Goal: Find specific page/section: Find specific page/section

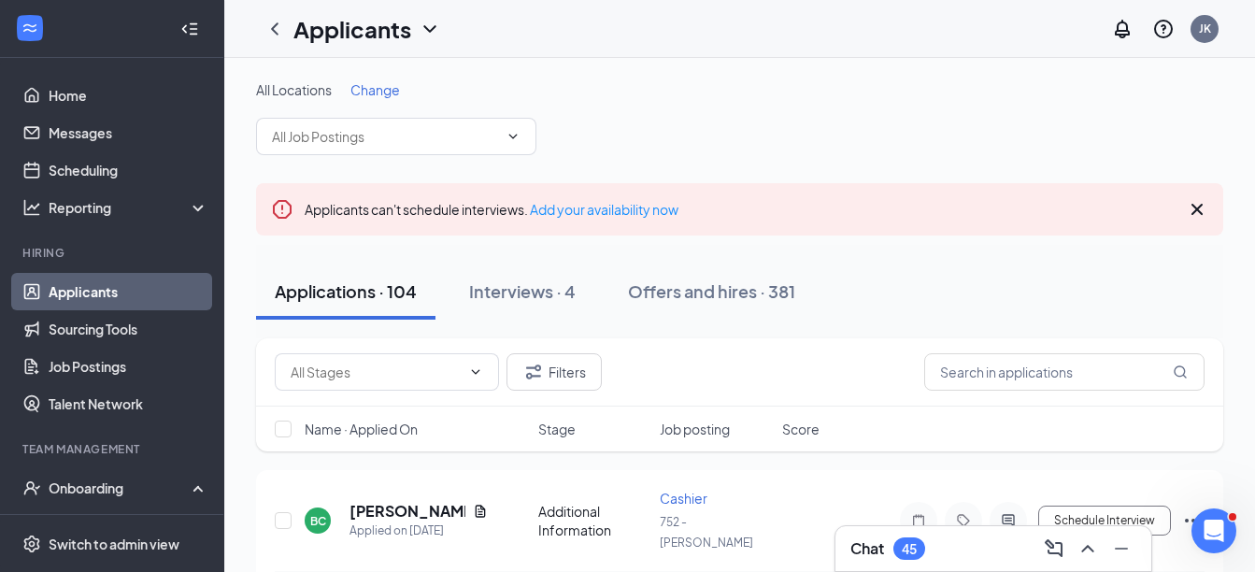
scroll to position [15, 0]
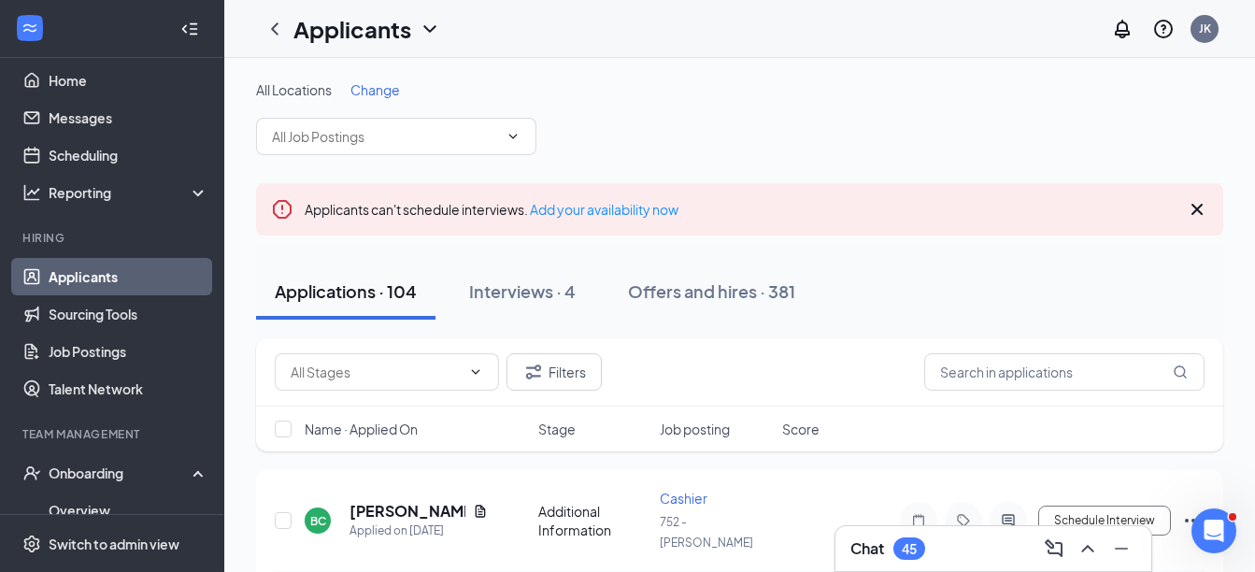
click at [1195, 208] on icon "Cross" at bounding box center [1196, 209] width 11 height 11
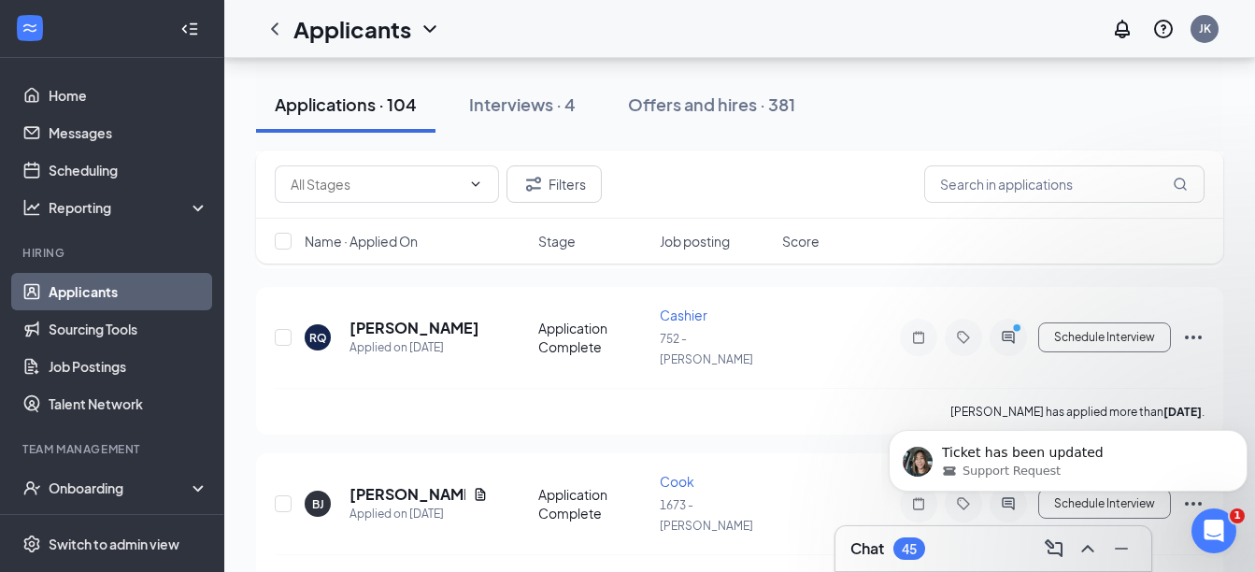
scroll to position [993, 0]
click at [1060, 185] on input "text" at bounding box center [1064, 183] width 280 height 37
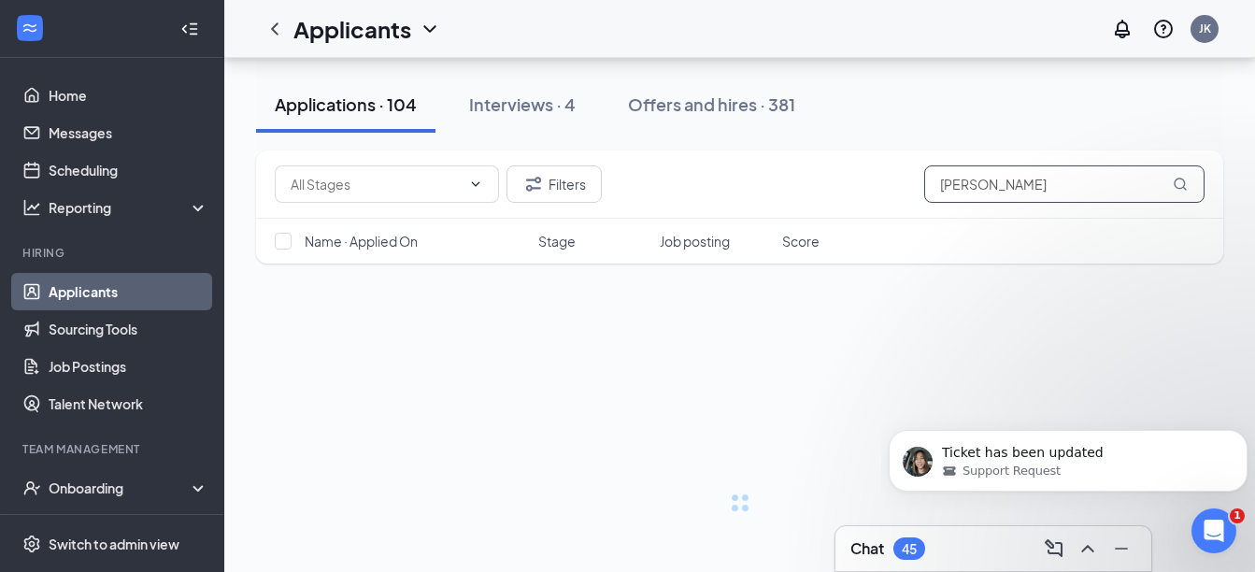
scroll to position [16, 0]
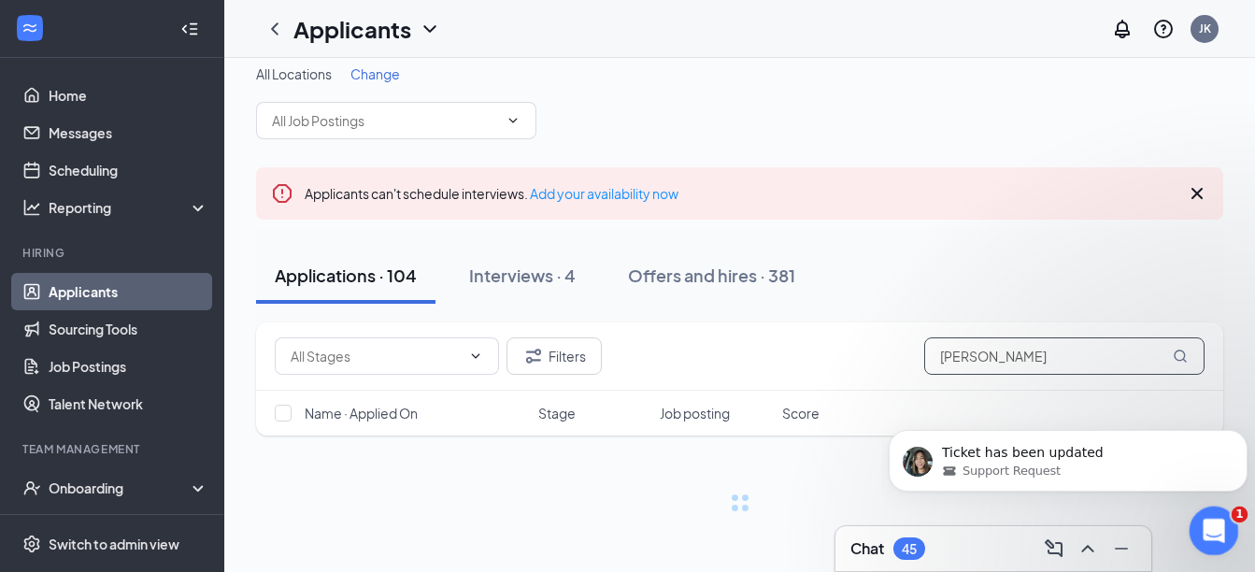
type input "felicia"
click at [1203, 534] on icon "Open Intercom Messenger" at bounding box center [1211, 528] width 31 height 31
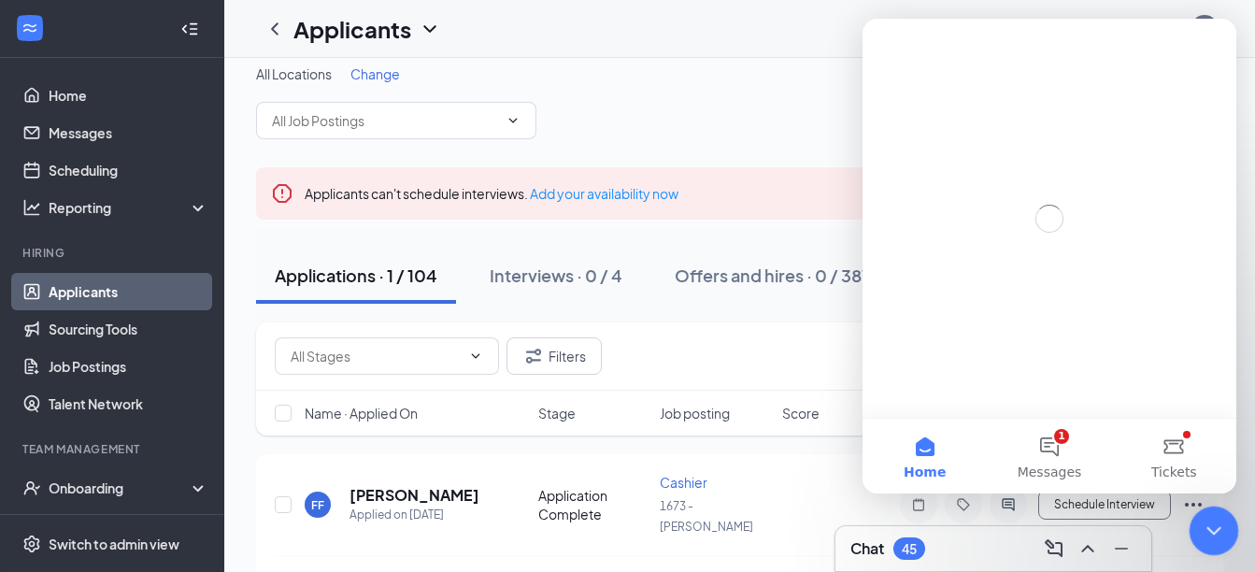
scroll to position [0, 0]
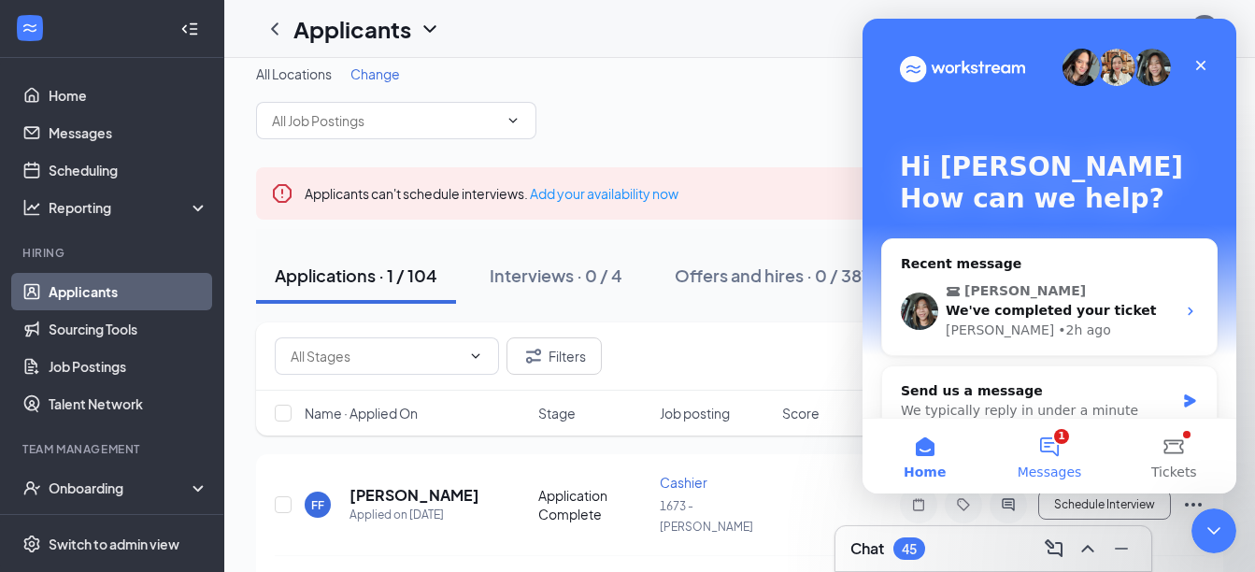
click at [1050, 449] on button "1 Messages" at bounding box center [1049, 456] width 124 height 75
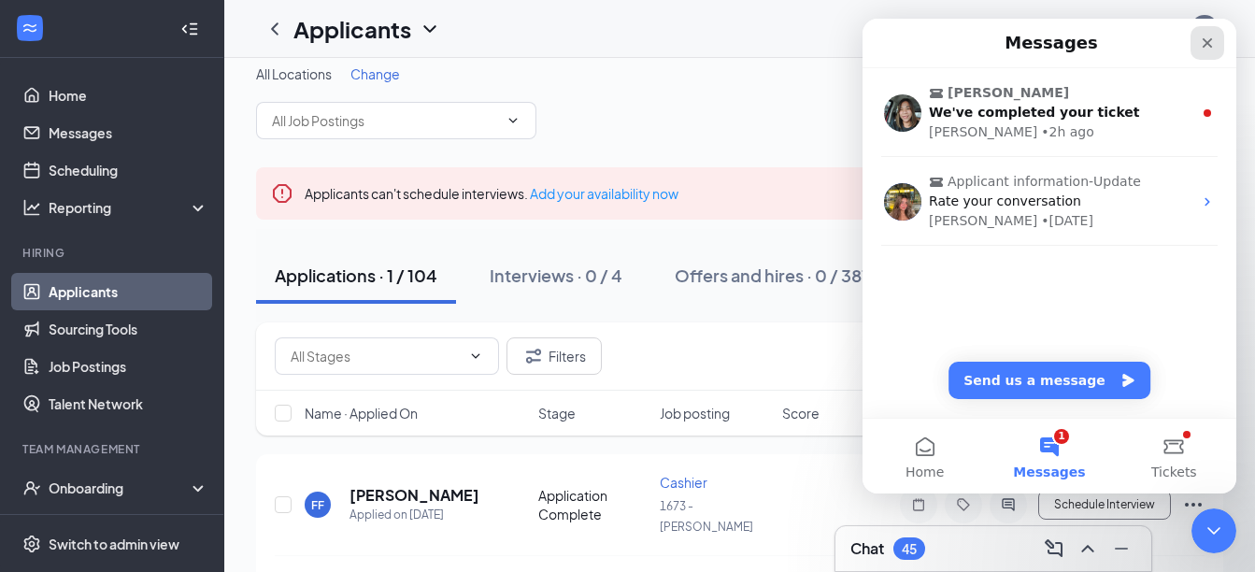
click at [1212, 40] on icon "Close" at bounding box center [1207, 43] width 15 height 15
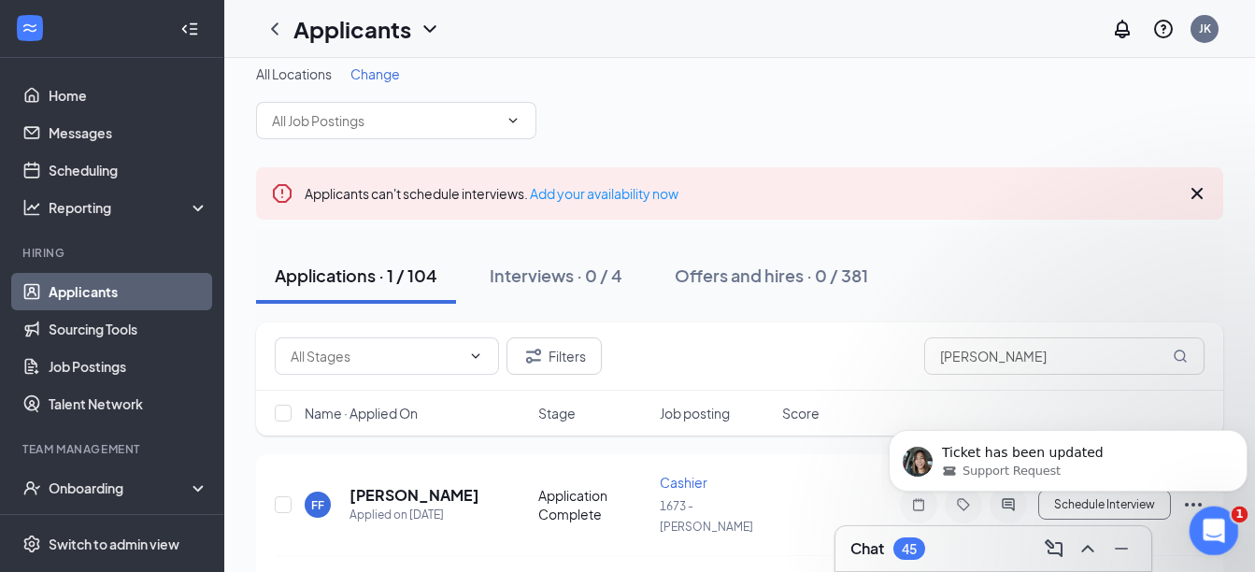
click at [1211, 528] on icon "Open Intercom Messenger" at bounding box center [1211, 528] width 31 height 31
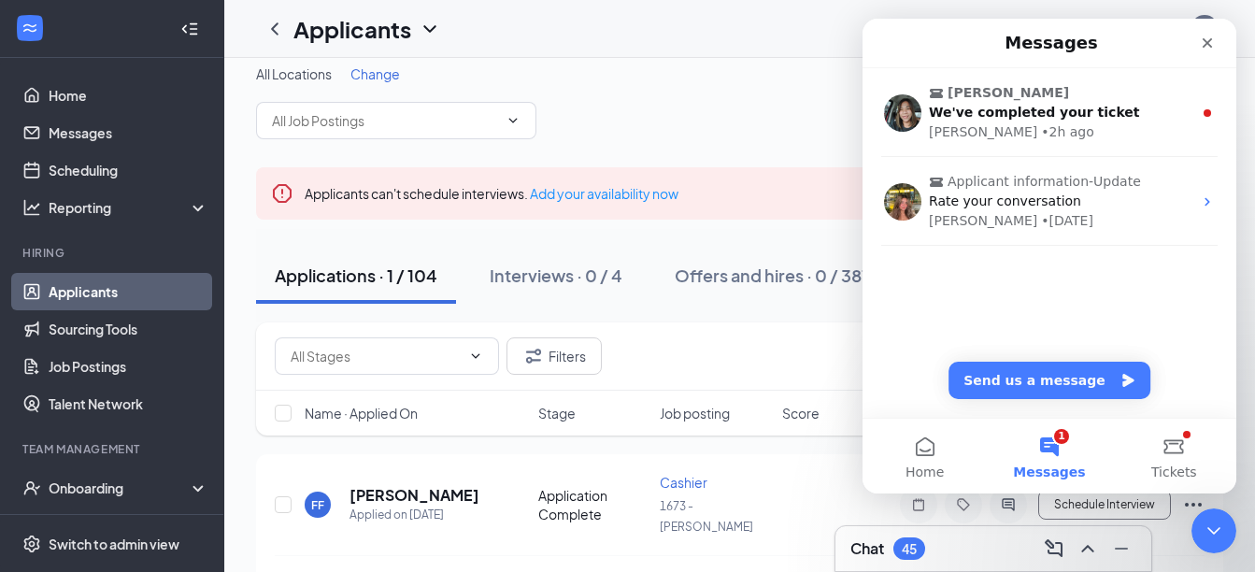
click at [1051, 449] on button "1 Messages" at bounding box center [1049, 456] width 124 height 75
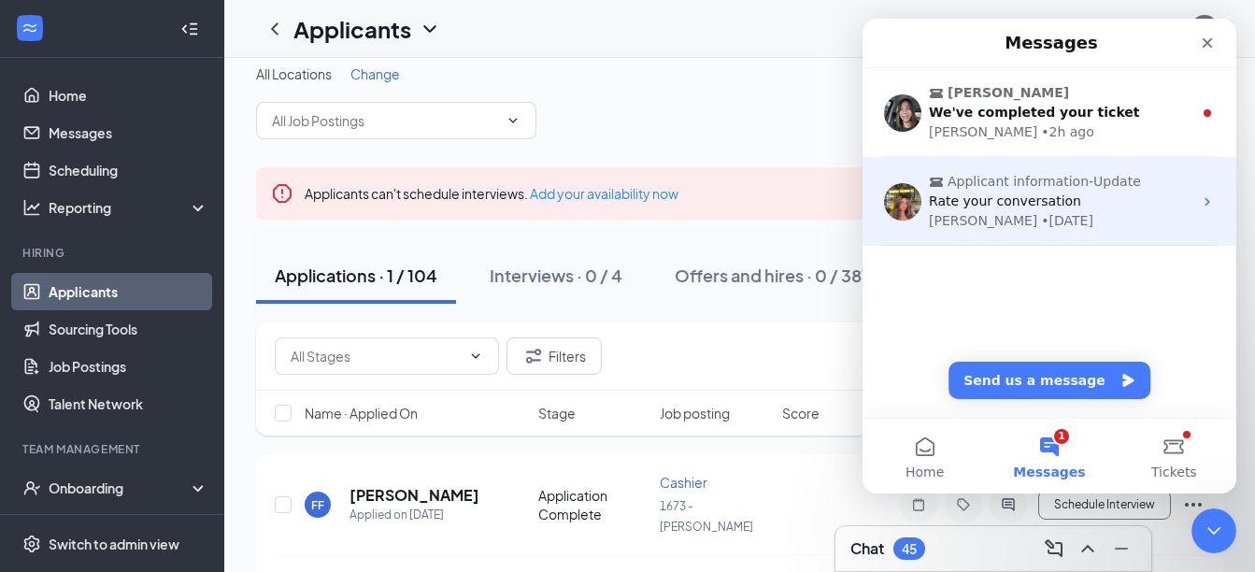
click at [1209, 207] on div "Applicant information-Update Rate your conversation Anne • 1d ago" at bounding box center [1049, 201] width 374 height 89
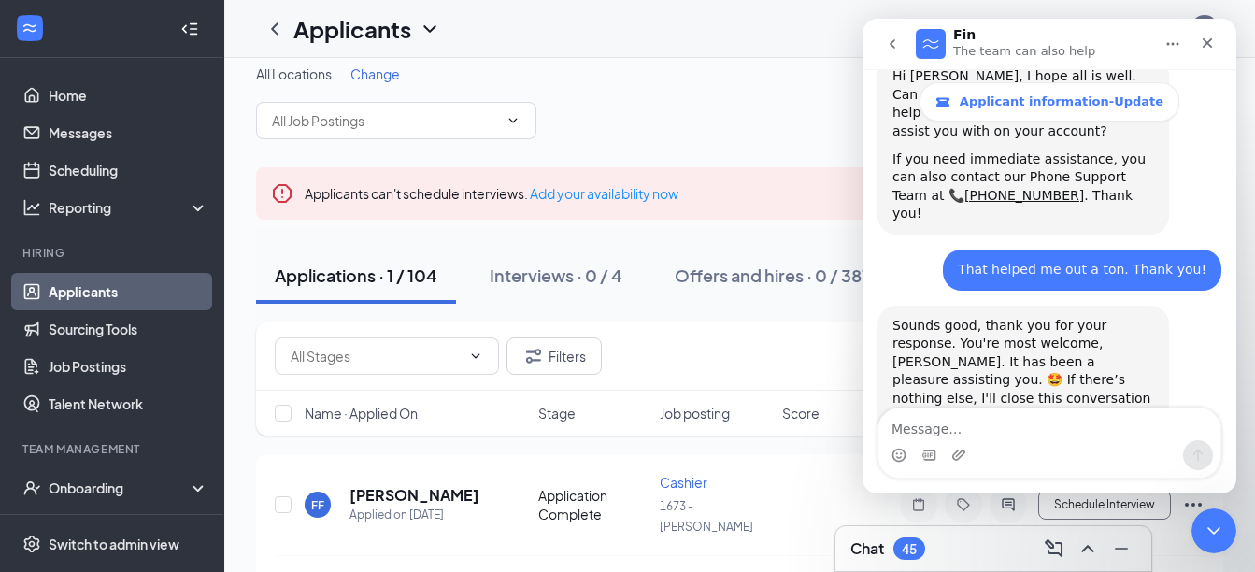
scroll to position [1207, 0]
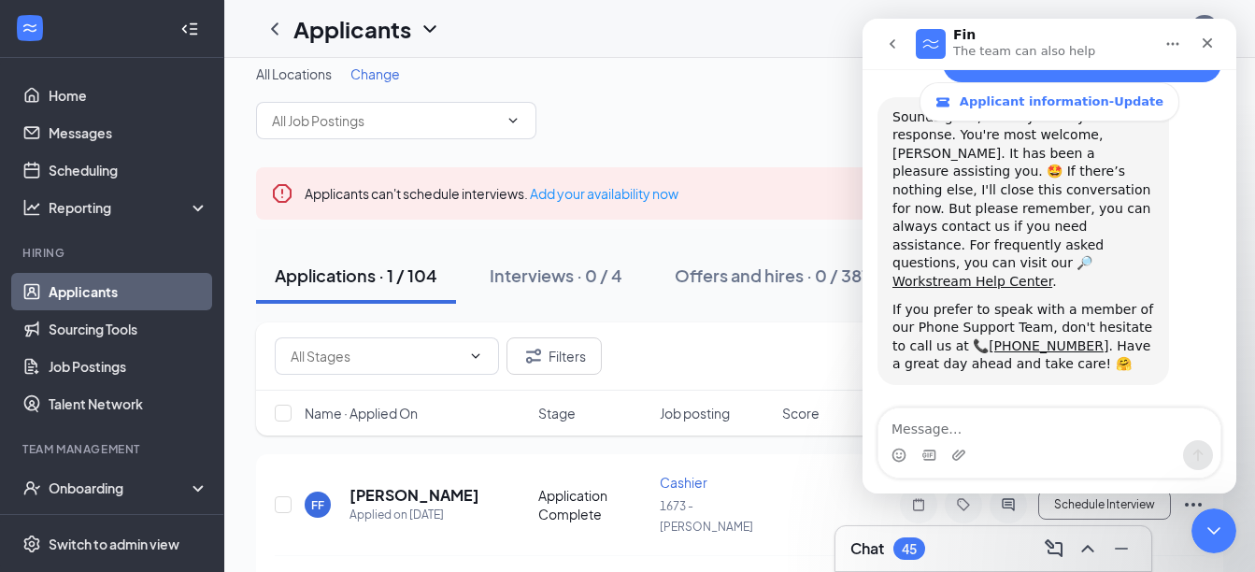
click at [1042, 488] on div "You rated the conversation" at bounding box center [1008, 498] width 215 height 21
click at [1034, 488] on div "You rated the conversation" at bounding box center [1008, 498] width 215 height 21
click at [1090, 490] on span "great" at bounding box center [1098, 498] width 17 height 17
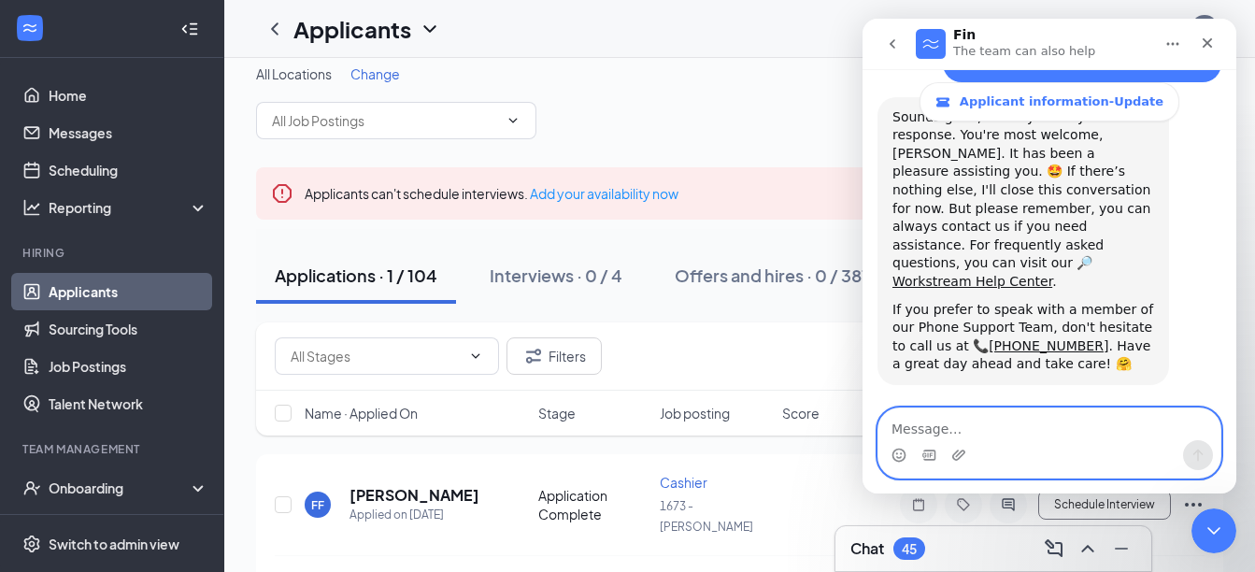
click at [1040, 435] on textarea "Message…" at bounding box center [1049, 424] width 342 height 32
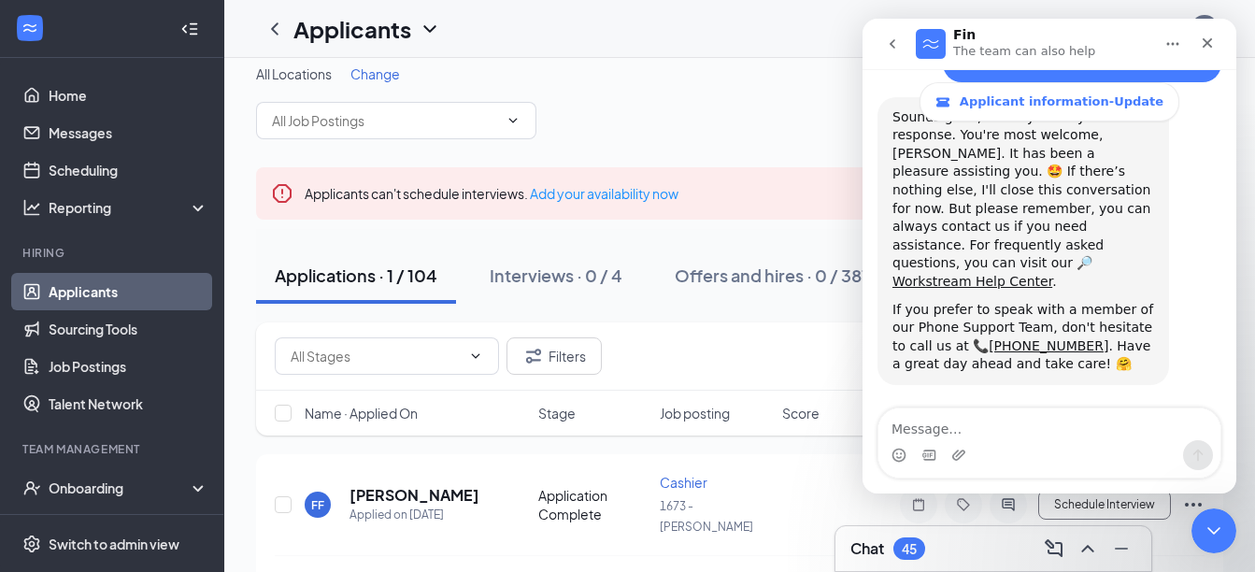
click at [888, 45] on icon "go back" at bounding box center [892, 43] width 15 height 15
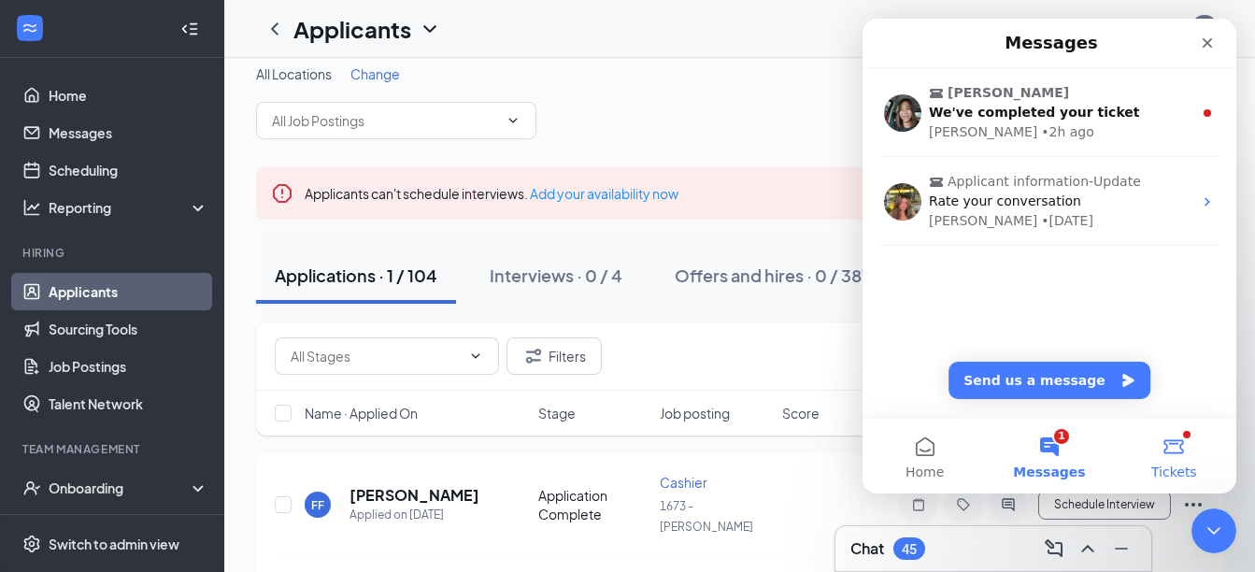
click at [1180, 449] on button "Tickets" at bounding box center [1174, 456] width 124 height 75
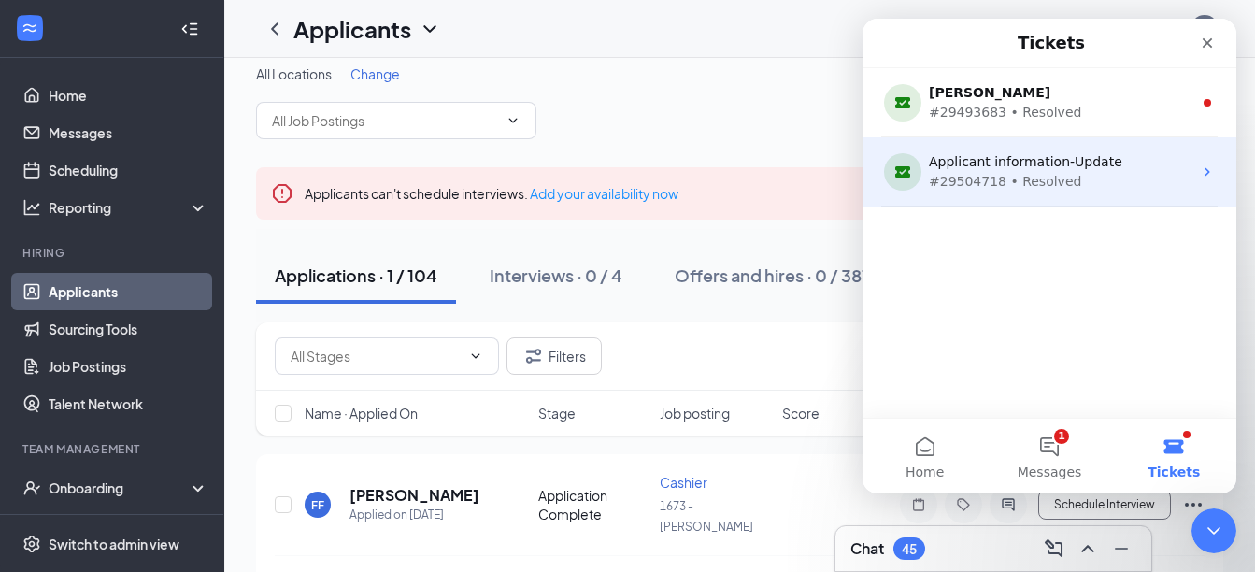
click at [1208, 180] on div "Applicant information-Update #29504718 • Resolved" at bounding box center [1049, 171] width 374 height 69
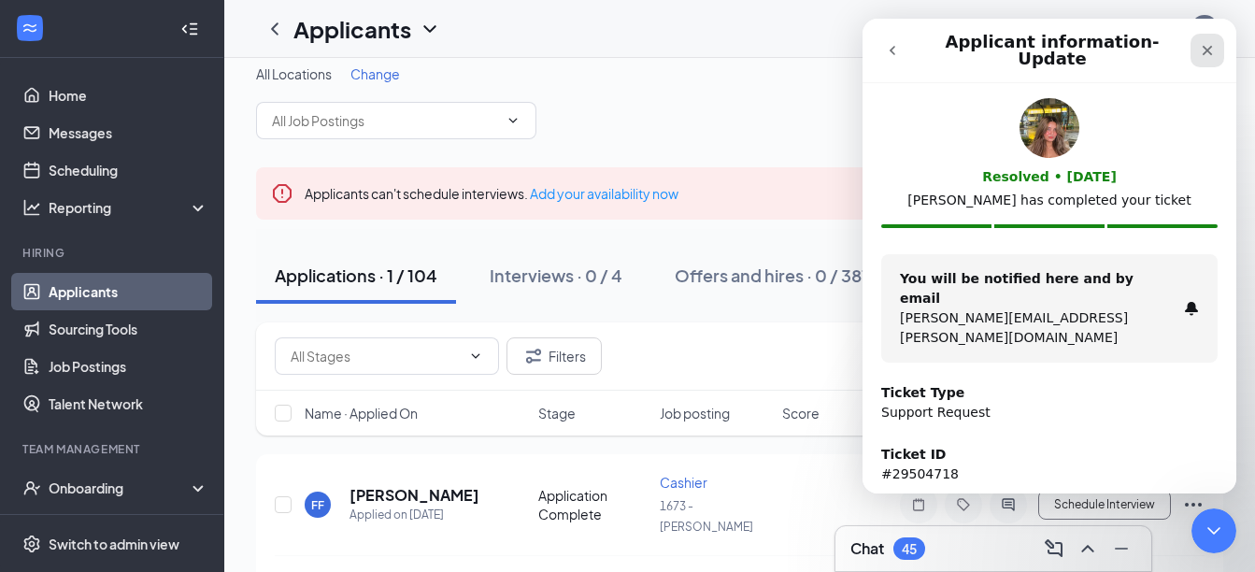
click at [1207, 46] on icon "Close" at bounding box center [1208, 51] width 10 height 10
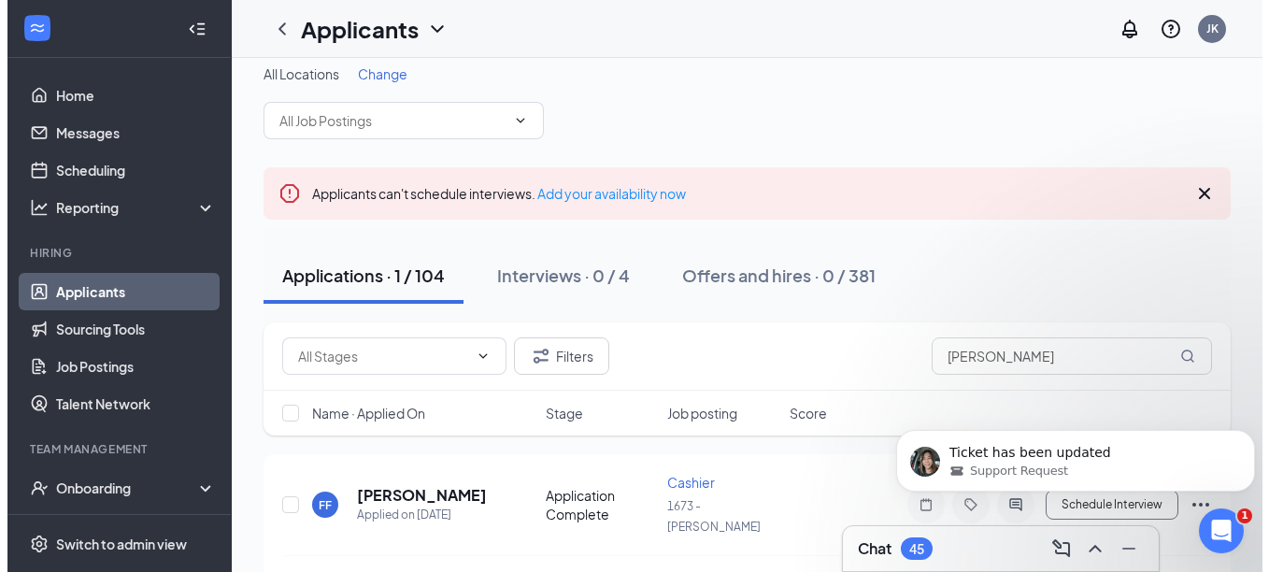
scroll to position [48, 0]
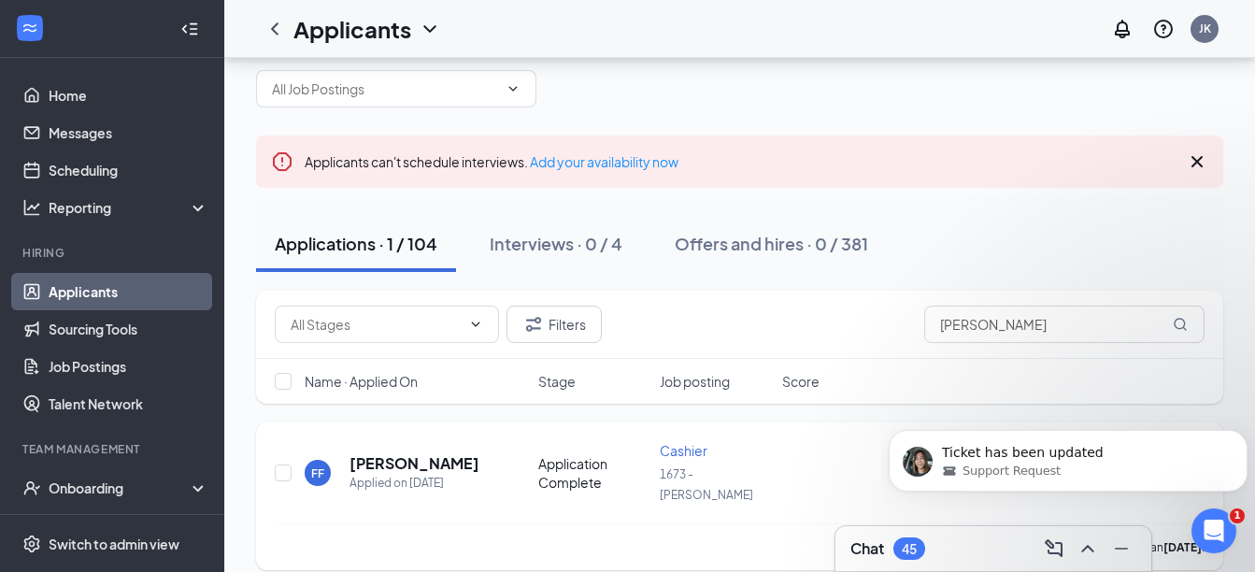
click at [430, 453] on h5 "Felicia Filkins" at bounding box center [414, 463] width 130 height 21
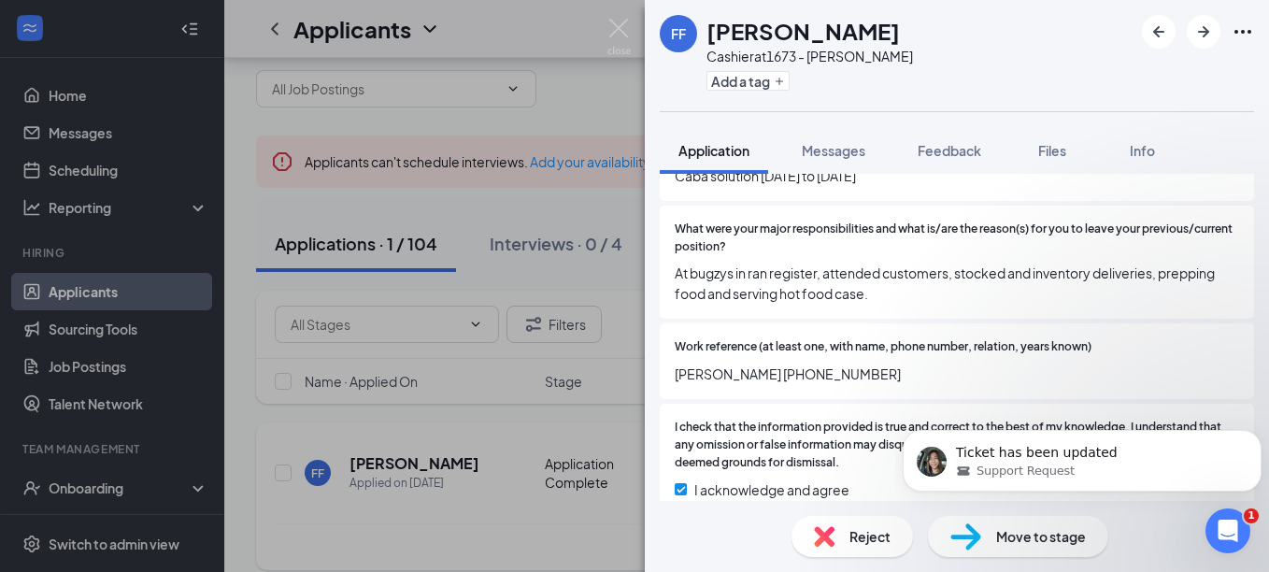
scroll to position [1675, 0]
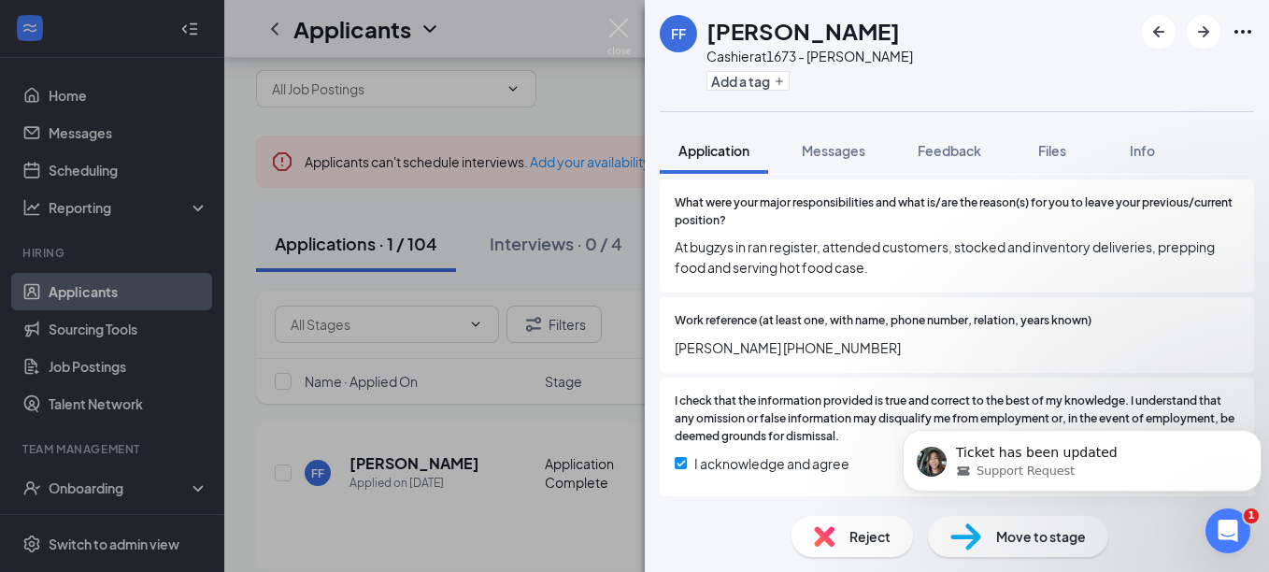
click at [1189, 278] on span "At bugzys in ran register, attended customers, stocked and inventory deliveries…" at bounding box center [957, 256] width 564 height 41
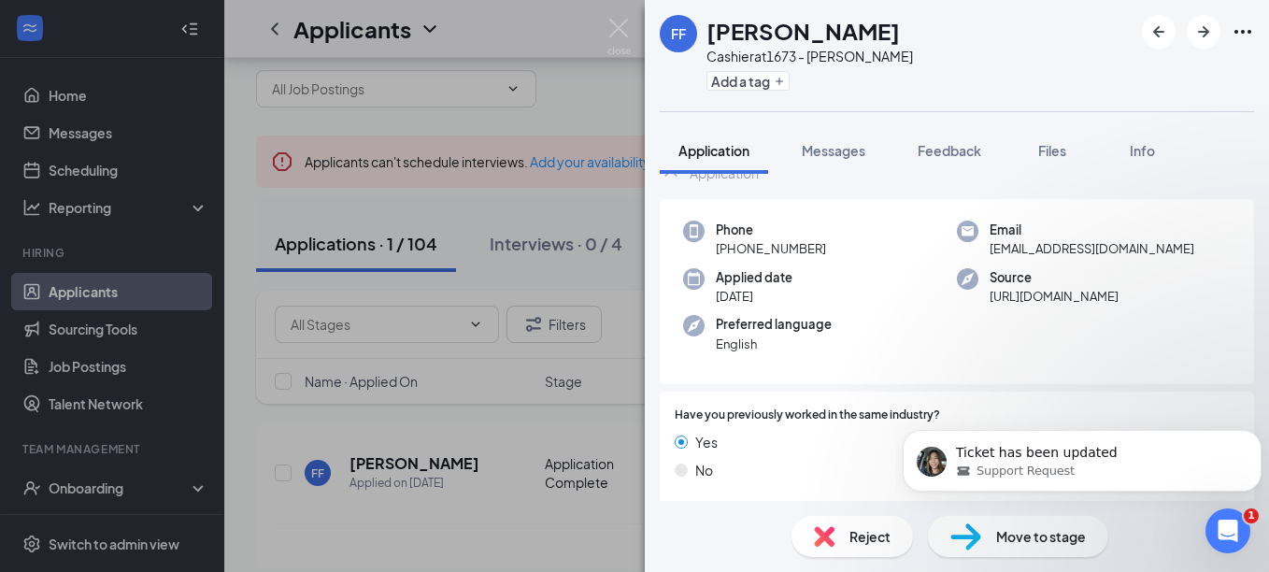
scroll to position [0, 0]
